Goal: Navigation & Orientation: Go to known website

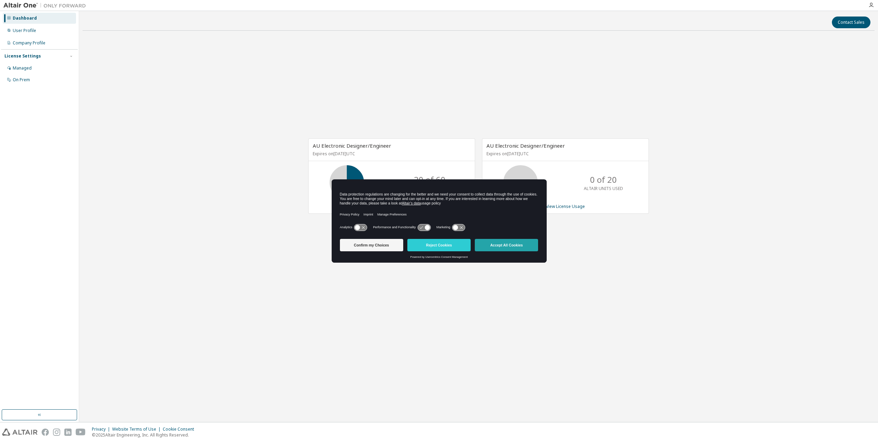
click at [506, 244] on button "Accept All Cookies" at bounding box center [506, 245] width 63 height 12
